Goal: Book appointment/travel/reservation

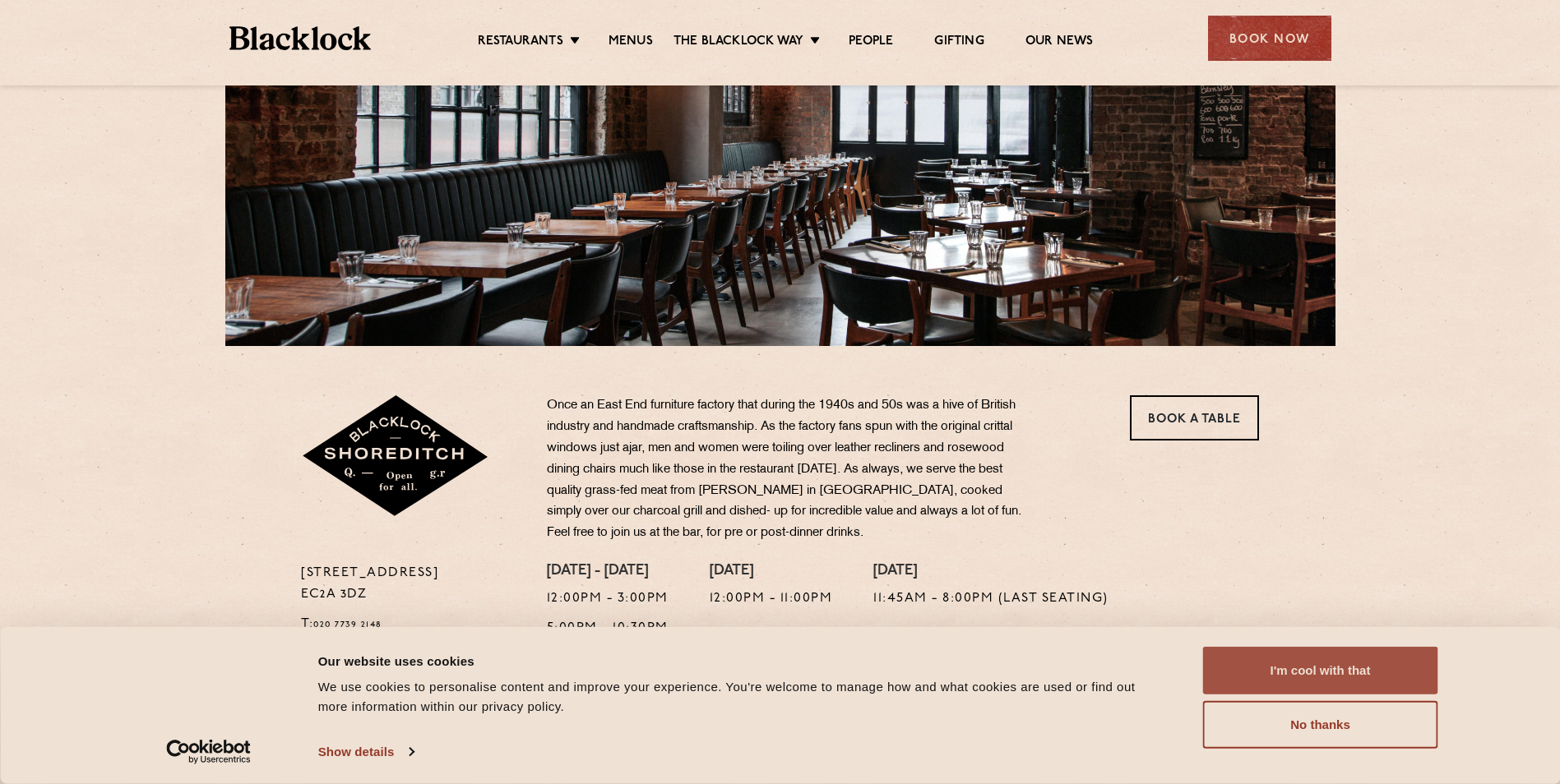
scroll to position [247, 0]
click at [1359, 686] on button "I'm cool with that" at bounding box center [1321, 670] width 236 height 47
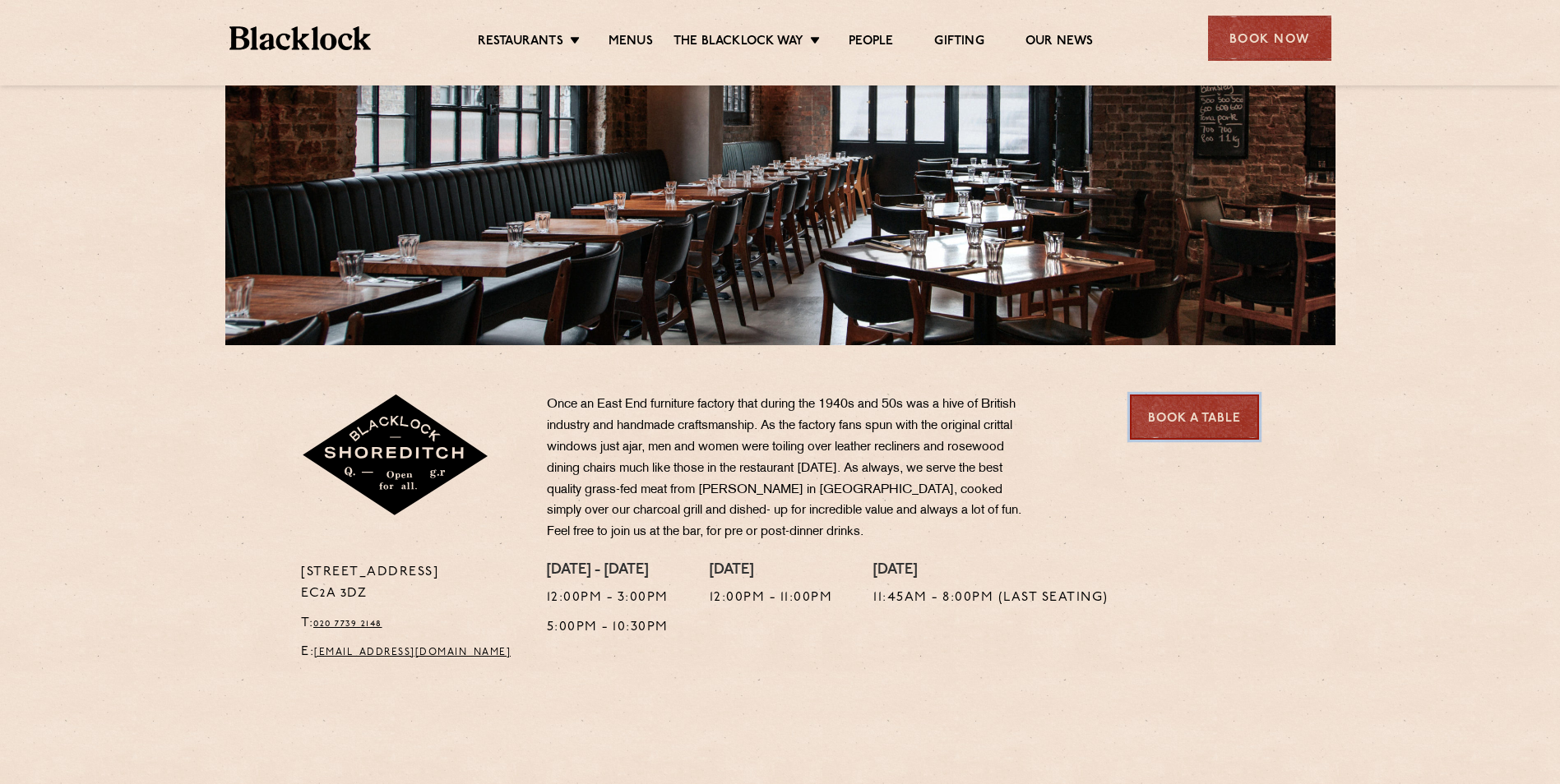
click at [1156, 412] on link "Book a Table" at bounding box center [1195, 417] width 129 height 46
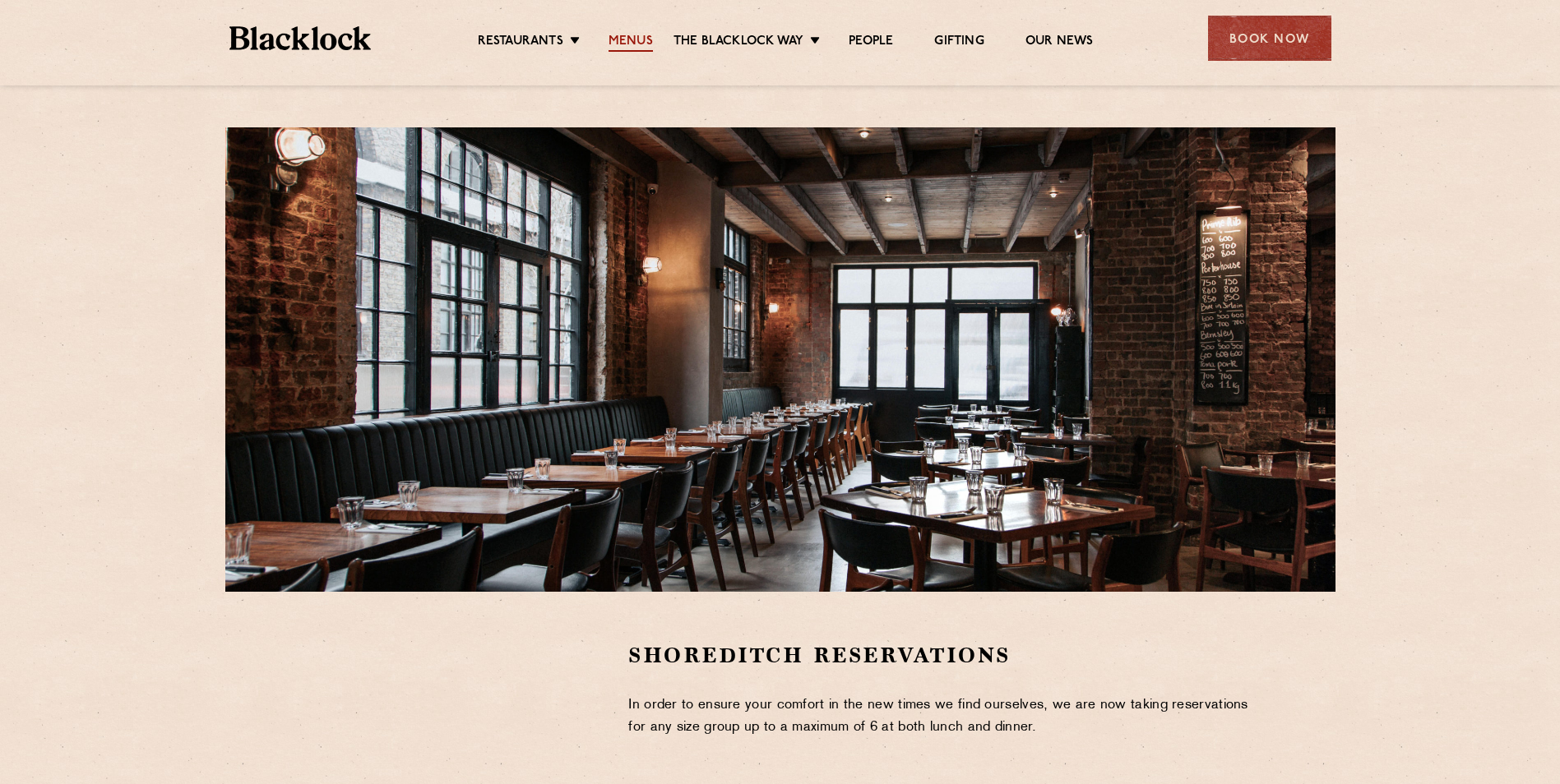
click at [621, 36] on link "Menus" at bounding box center [631, 43] width 45 height 18
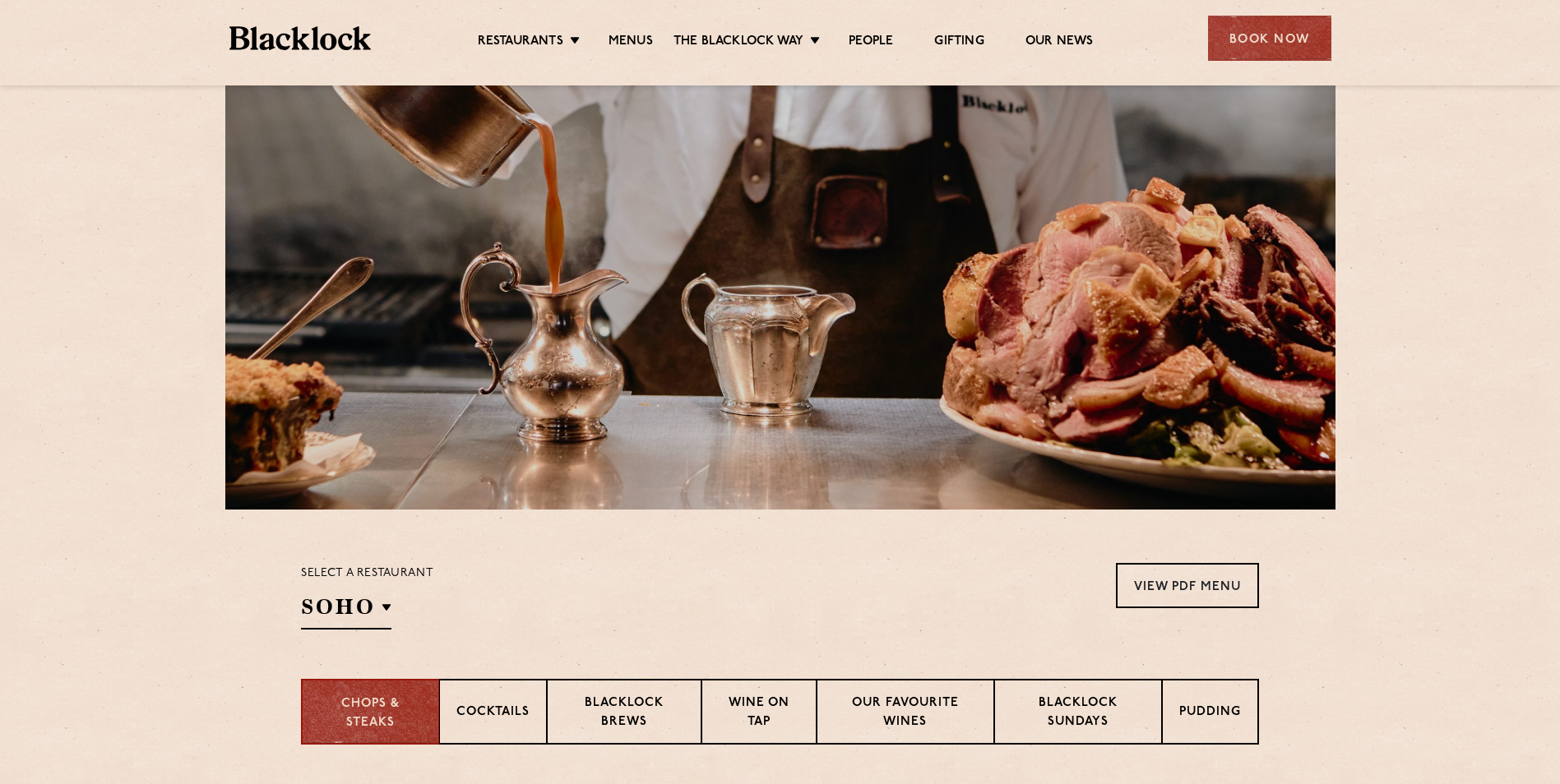
scroll to position [165, 0]
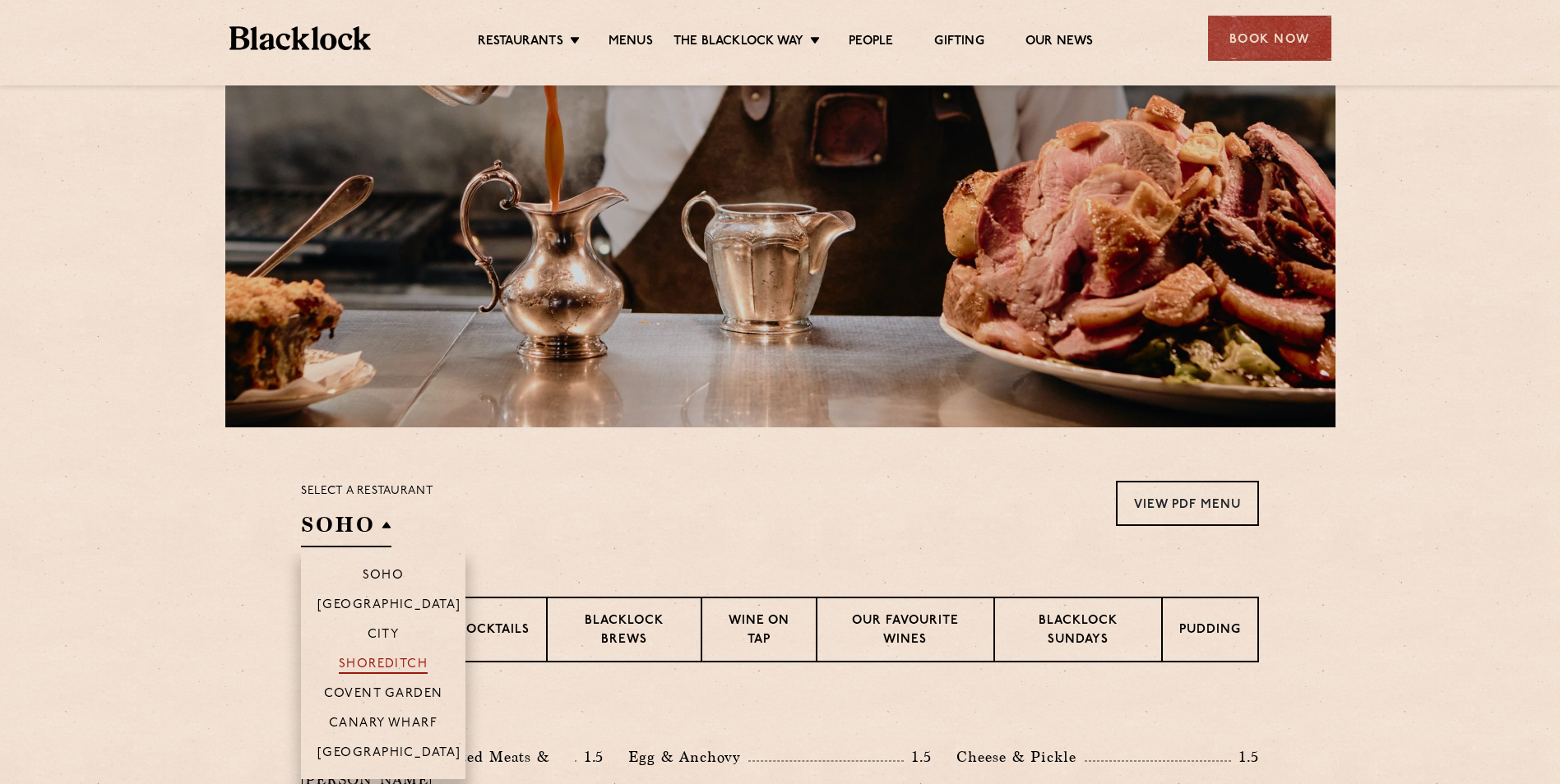
click at [376, 665] on p "Shoreditch" at bounding box center [383, 666] width 90 height 16
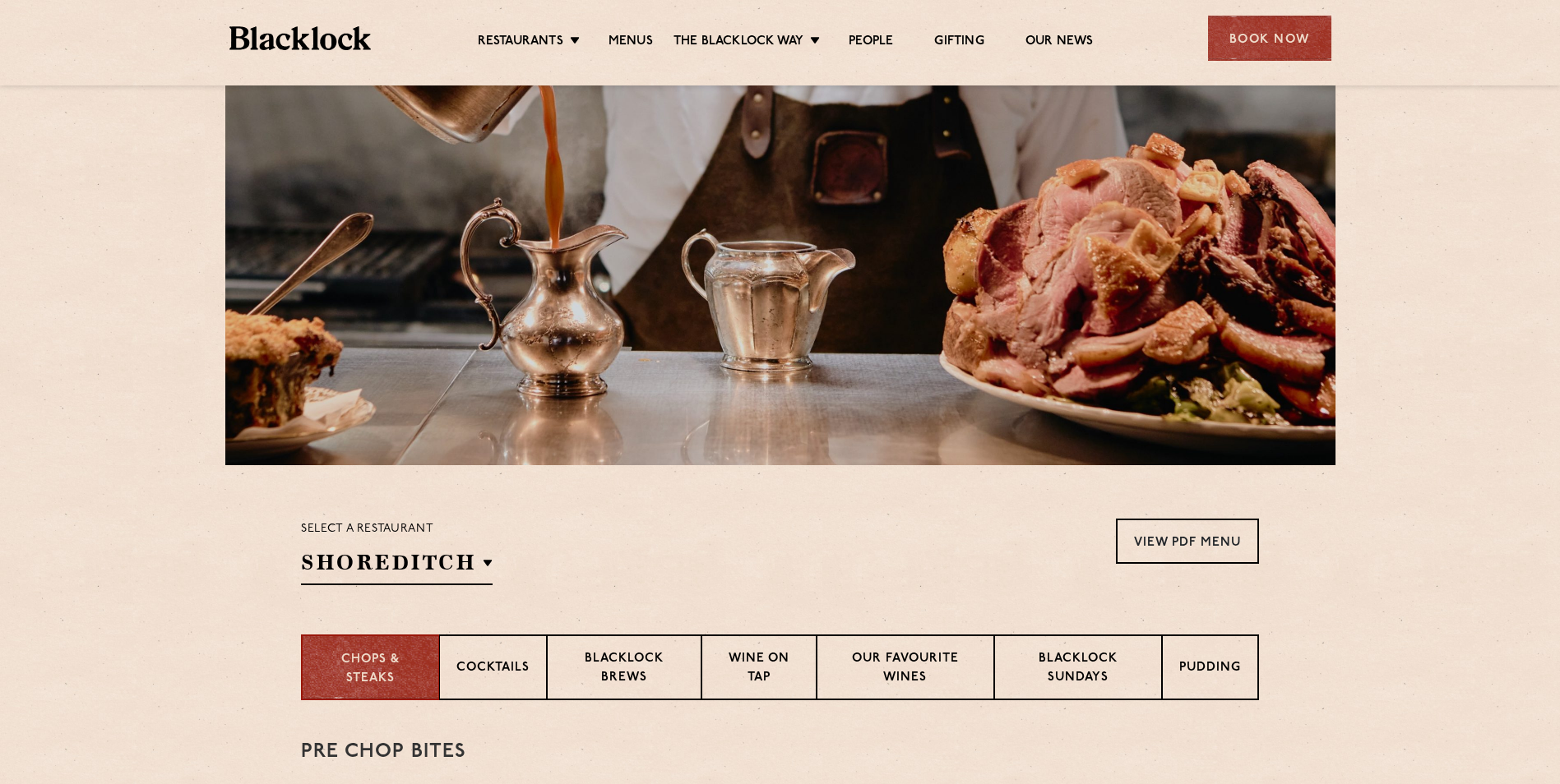
scroll to position [0, 0]
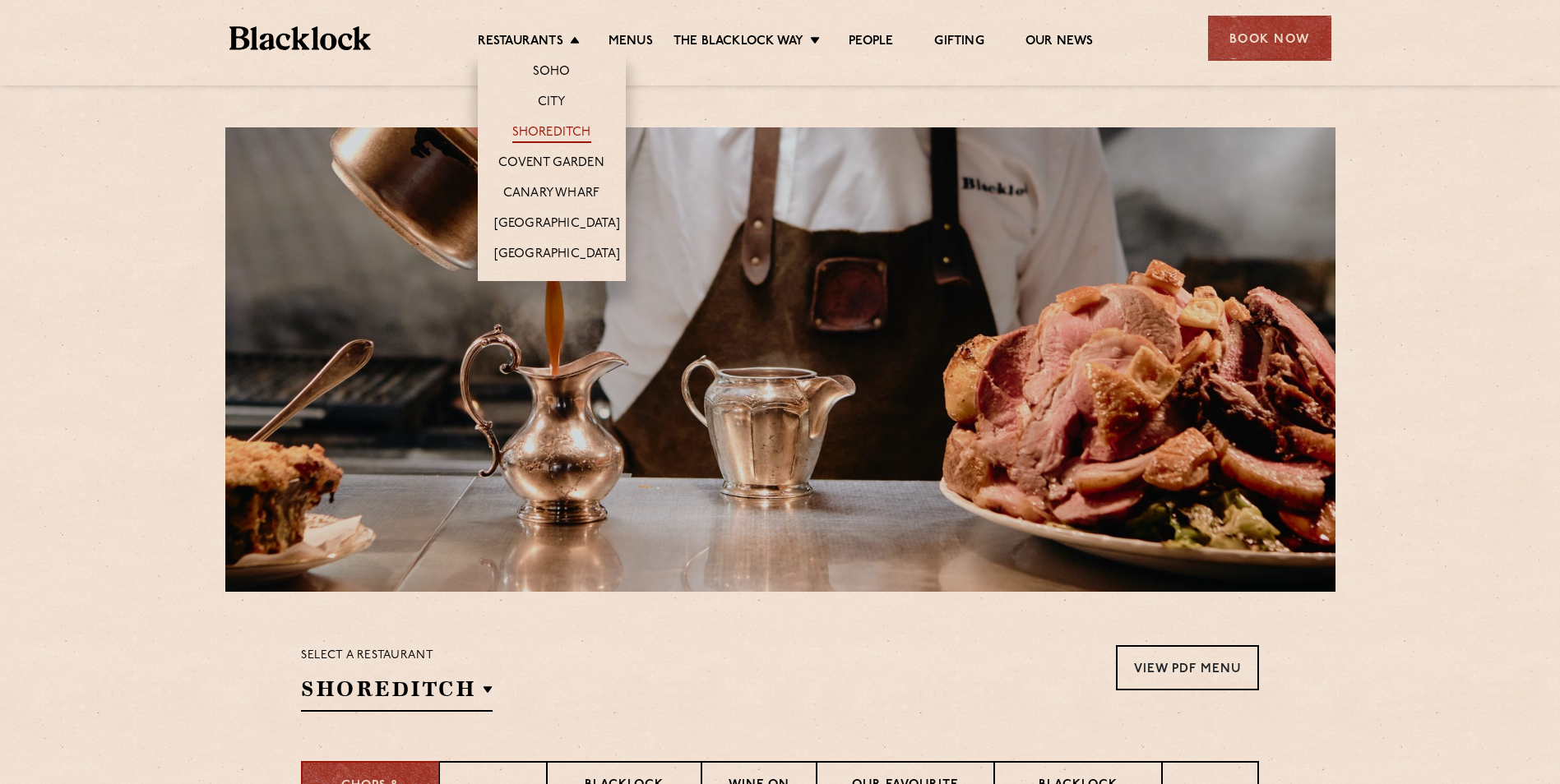
click at [556, 125] on link "Shoreditch" at bounding box center [552, 134] width 79 height 18
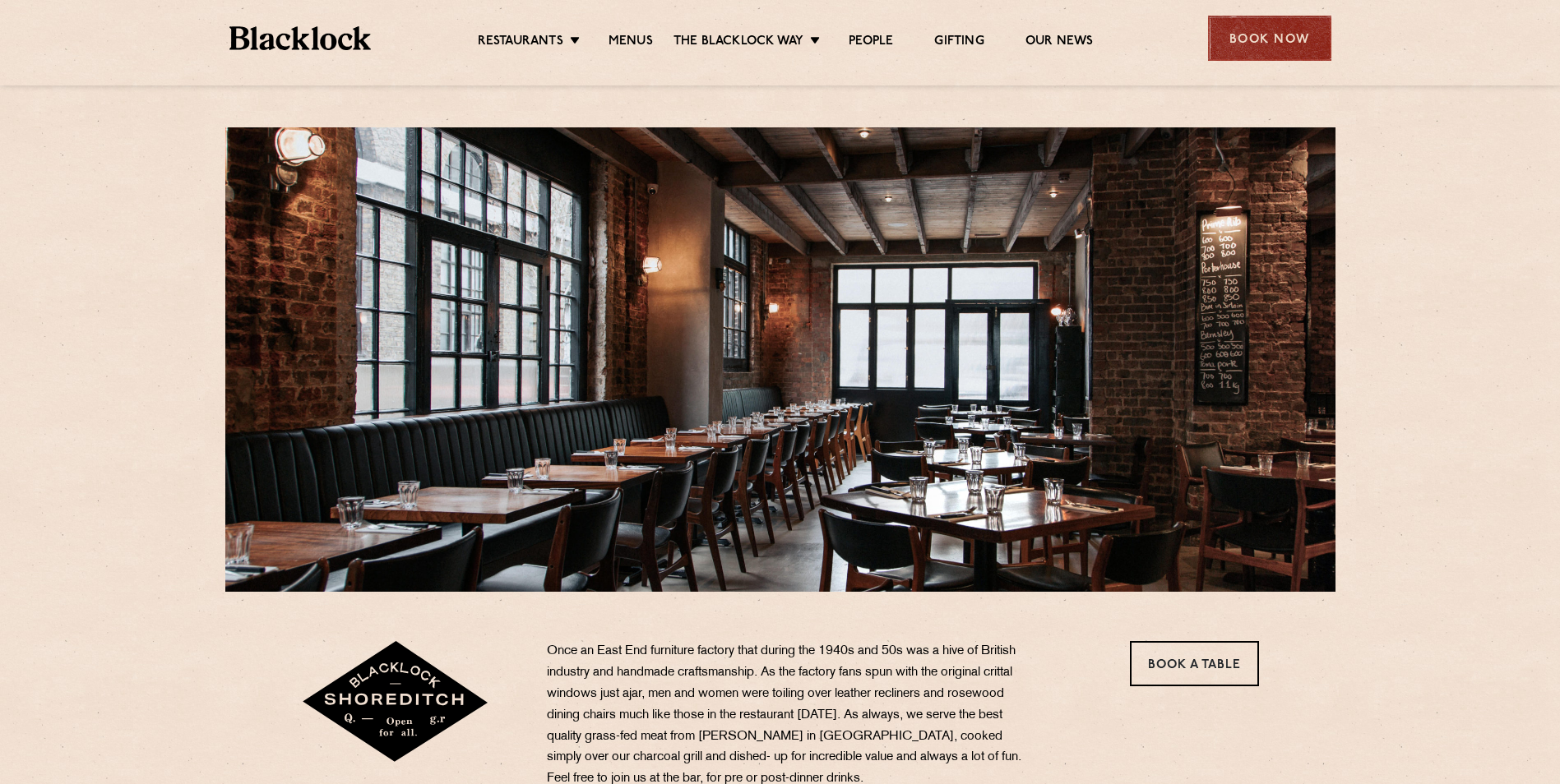
click at [1276, 41] on div "Book Now" at bounding box center [1270, 38] width 124 height 46
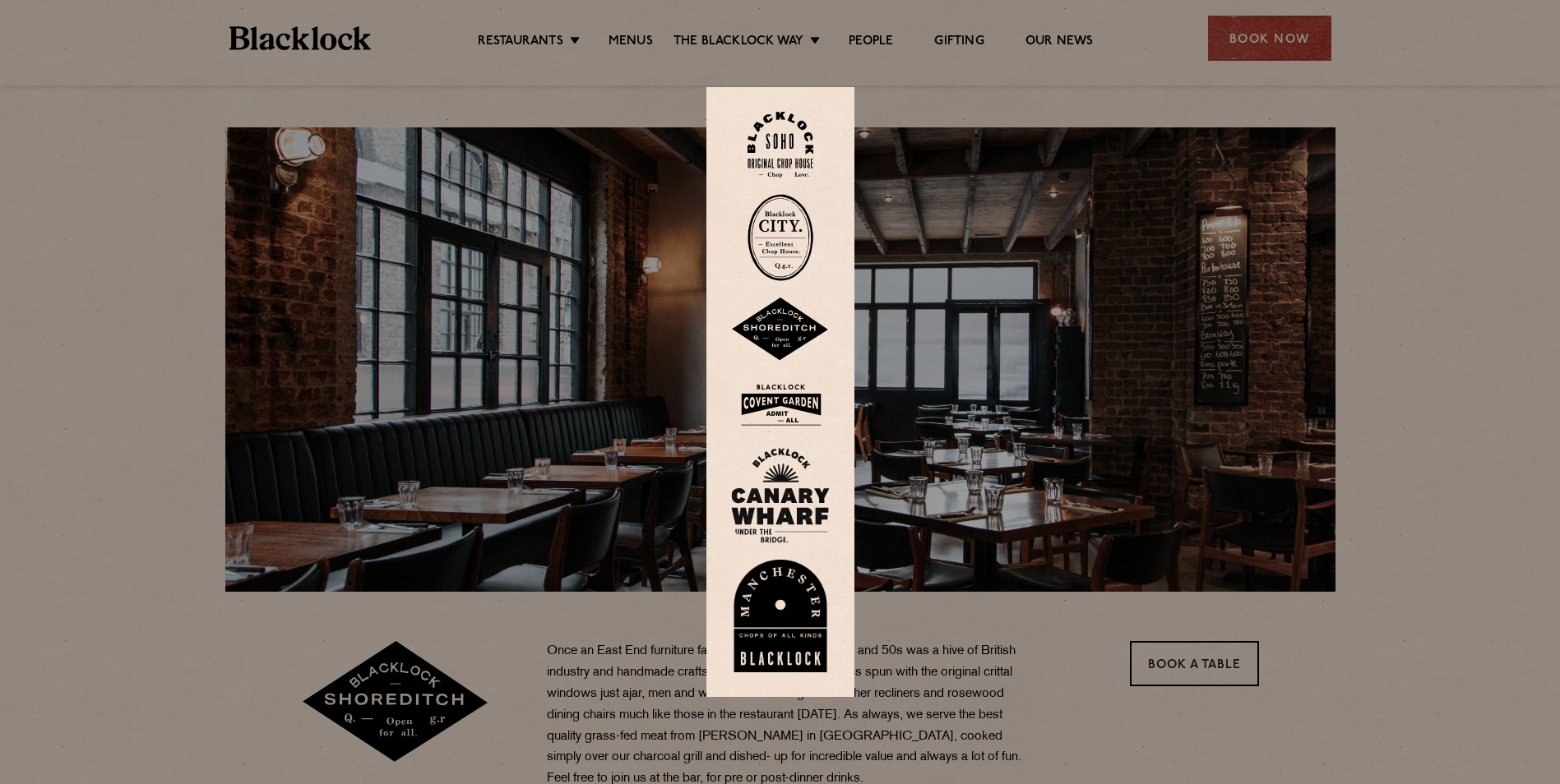
click at [789, 345] on img at bounding box center [780, 329] width 99 height 64
